Goal: Task Accomplishment & Management: Complete application form

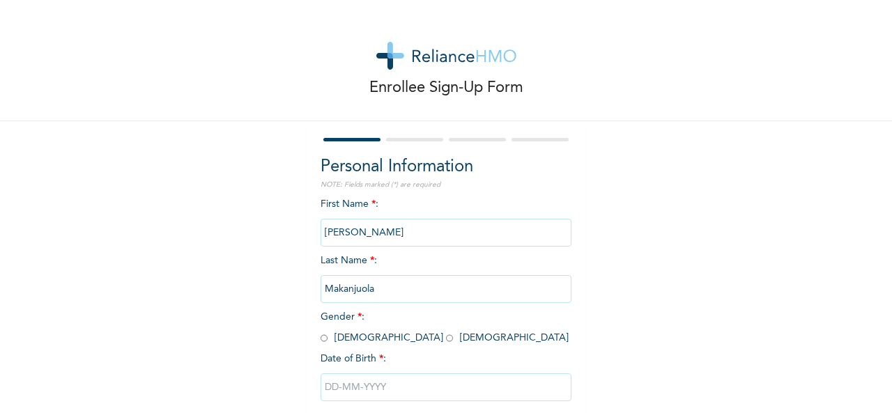
click at [376, 202] on div "First Name * : [PERSON_NAME] Last Name * : [PERSON_NAME] Gender * : [DEMOGRAPHI…" at bounding box center [446, 310] width 251 height 226
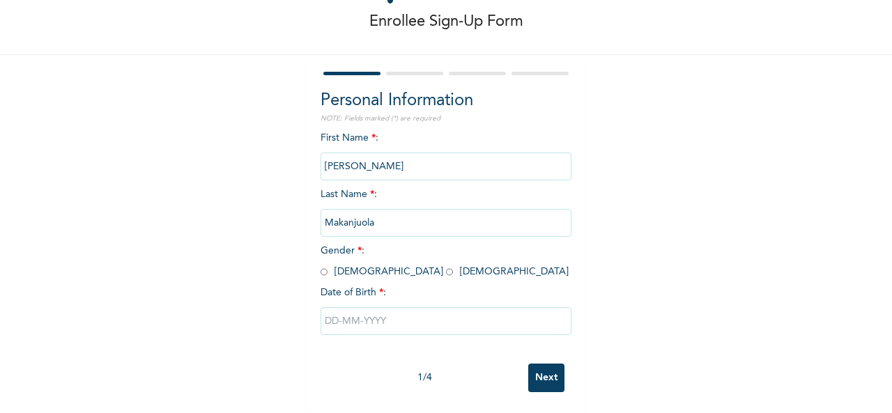
scroll to position [78, 0]
click at [321, 266] on input "radio" at bounding box center [324, 272] width 7 height 13
radio input "true"
click at [409, 316] on input "text" at bounding box center [446, 321] width 251 height 28
select select "8"
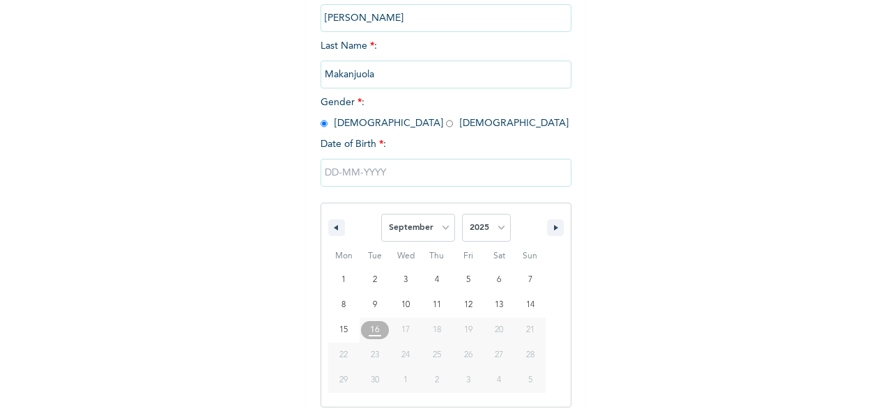
scroll to position [221, 0]
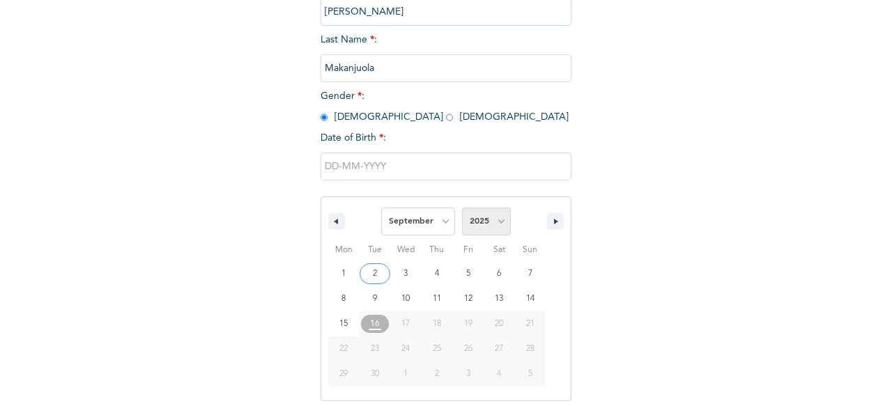
click at [497, 223] on select "2025 2024 2023 2022 2021 2020 2019 2018 2017 2016 2015 2014 2013 2012 2011 2010…" at bounding box center [486, 222] width 49 height 28
select select "1979"
click at [462, 209] on select "2025 2024 2023 2022 2021 2020 2019 2018 2017 2016 2015 2014 2013 2012 2011 2010…" at bounding box center [486, 222] width 49 height 28
click at [443, 227] on select "January February March April May June July August September October November De…" at bounding box center [418, 222] width 74 height 28
select select "5"
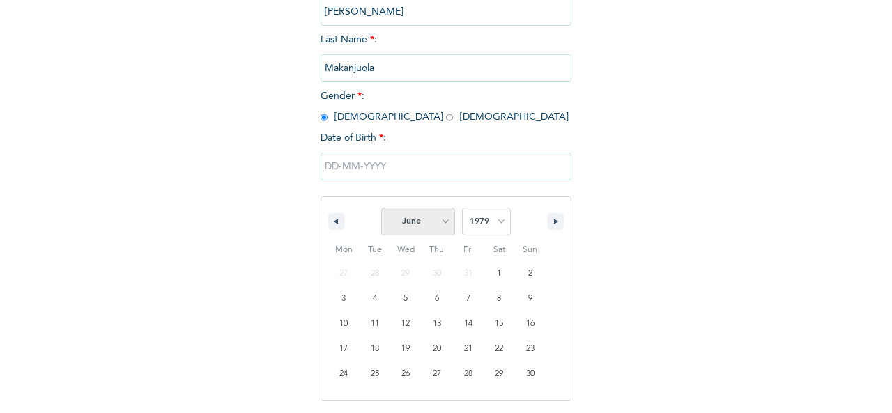
click at [381, 209] on select "January February March April May June July August September October November De…" at bounding box center [418, 222] width 74 height 28
type input "[DATE]"
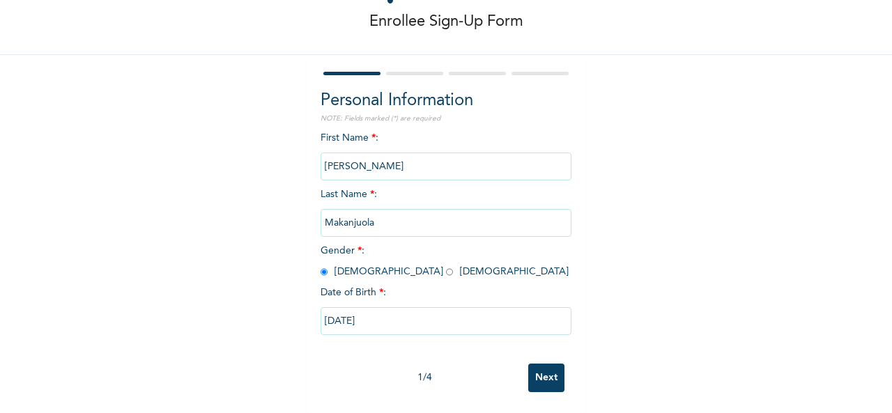
scroll to position [78, 0]
click at [540, 367] on input "Next" at bounding box center [546, 378] width 36 height 29
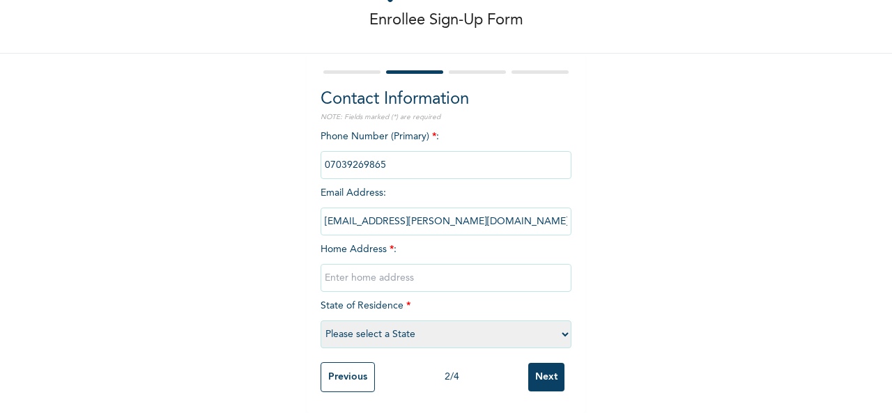
click at [392, 267] on input "text" at bounding box center [446, 278] width 251 height 28
click at [369, 267] on input "8 Gidan Arsiki" at bounding box center [446, 278] width 251 height 28
click at [410, 277] on input "8 Gidan Arsiki" at bounding box center [446, 278] width 251 height 28
type input "8 [PERSON_NAME], Naibawa, Kano"
click at [624, 293] on div "Enrollee Sign-Up Form Contact Information NOTE: Fields marked (*) are required …" at bounding box center [446, 172] width 892 height 481
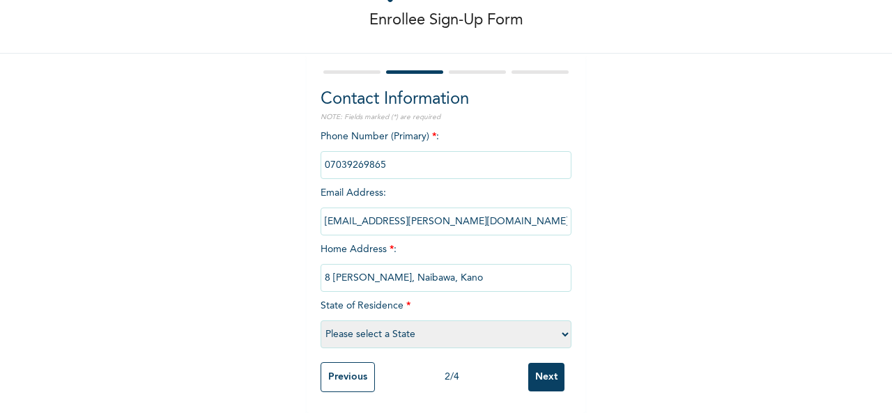
scroll to position [79, 0]
click at [561, 326] on select "Please select a State [PERSON_NAME] (FCT) [PERSON_NAME] Ibom [GEOGRAPHIC_DATA] …" at bounding box center [446, 335] width 251 height 28
select select "20"
click at [321, 321] on select "Please select a State [PERSON_NAME] (FCT) [PERSON_NAME] Ibom [GEOGRAPHIC_DATA] …" at bounding box center [446, 335] width 251 height 28
click at [538, 373] on input "Next" at bounding box center [546, 377] width 36 height 29
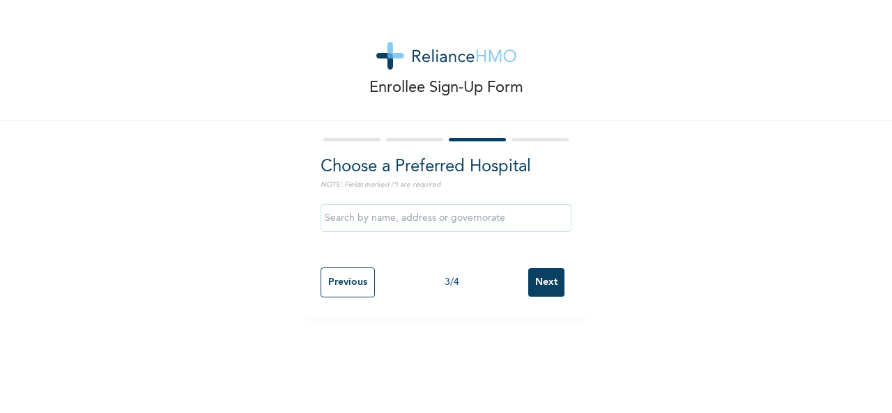
scroll to position [0, 0]
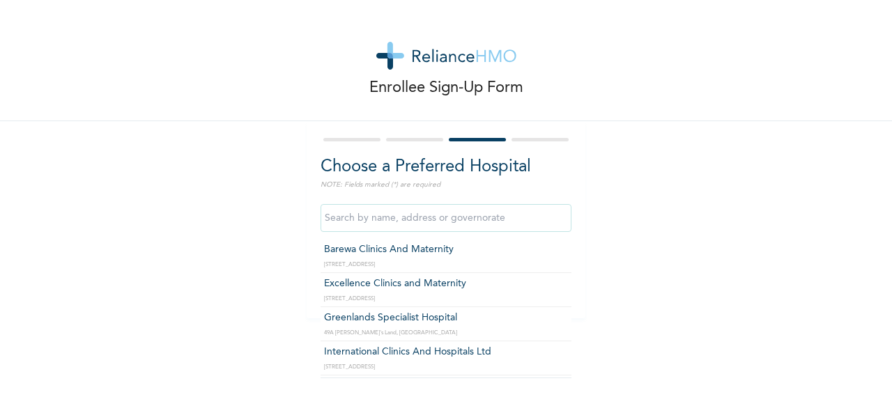
click at [453, 219] on input "text" at bounding box center [446, 218] width 251 height 28
type input "International Clinics And Hospitals Ltd"
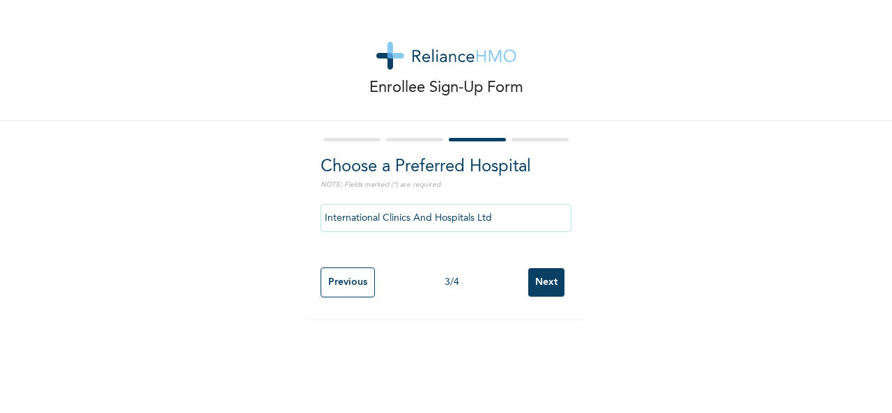
click at [544, 284] on input "Next" at bounding box center [546, 282] width 36 height 29
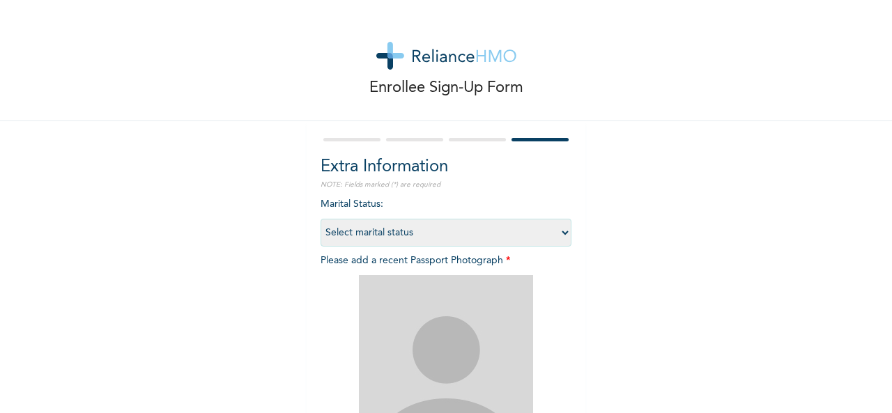
click at [560, 233] on select "Select marital status [DEMOGRAPHIC_DATA] Married [DEMOGRAPHIC_DATA] Widow/[DEMO…" at bounding box center [446, 233] width 251 height 28
select select "2"
click at [321, 219] on select "Select marital status [DEMOGRAPHIC_DATA] Married [DEMOGRAPHIC_DATA] Widow/[DEMO…" at bounding box center [446, 233] width 251 height 28
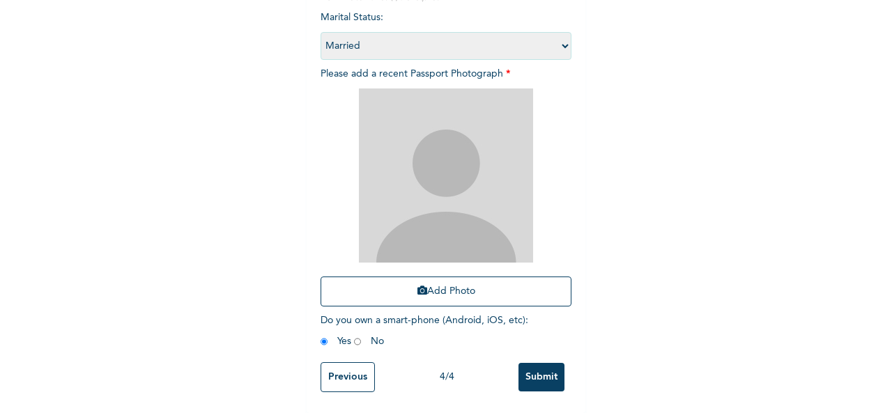
scroll to position [198, 0]
click at [527, 370] on input "Submit" at bounding box center [542, 377] width 46 height 29
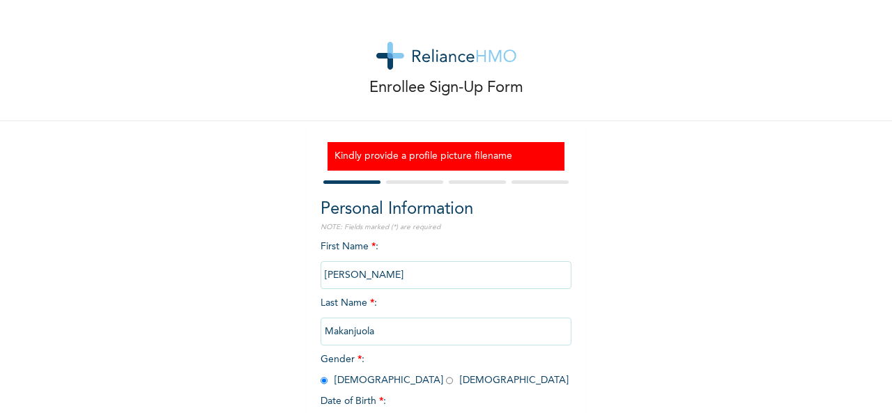
scroll to position [121, 0]
